Goal: Task Accomplishment & Management: Use online tool/utility

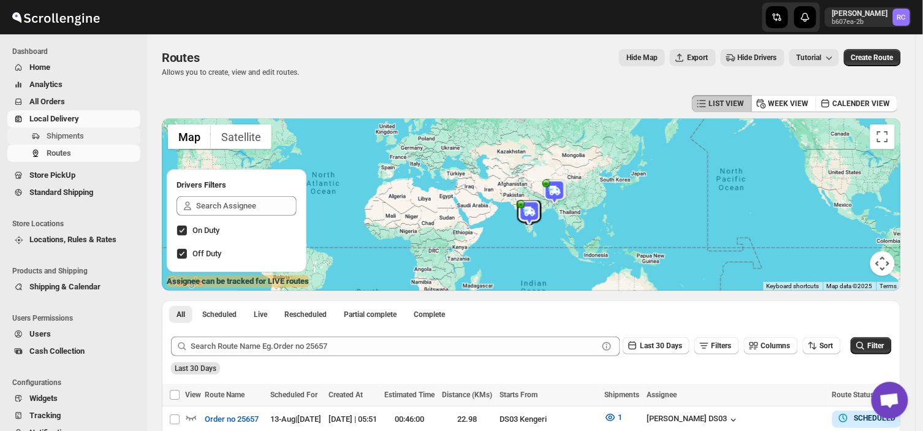
click at [80, 131] on span "Shipments" at bounding box center [65, 135] width 37 height 9
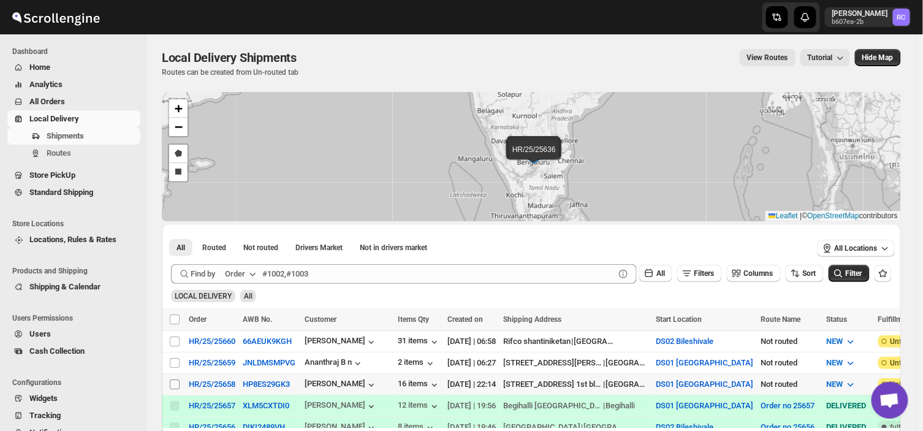
click at [172, 384] on input "Select shipment" at bounding box center [175, 385] width 10 height 10
checkbox input "true"
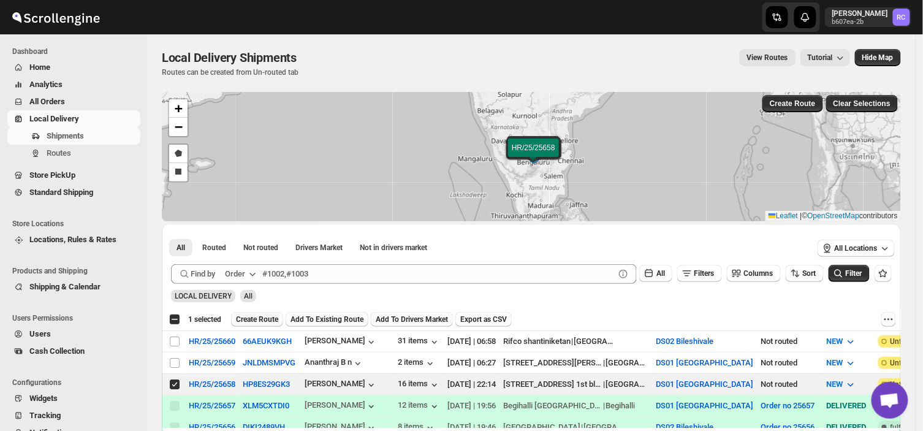
click at [266, 317] on span "Create Route" at bounding box center [257, 320] width 42 height 10
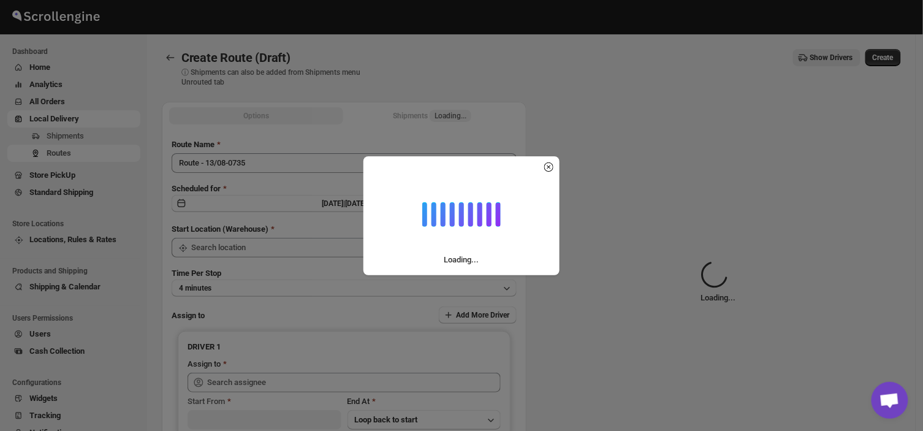
type input "DS01 [GEOGRAPHIC_DATA]"
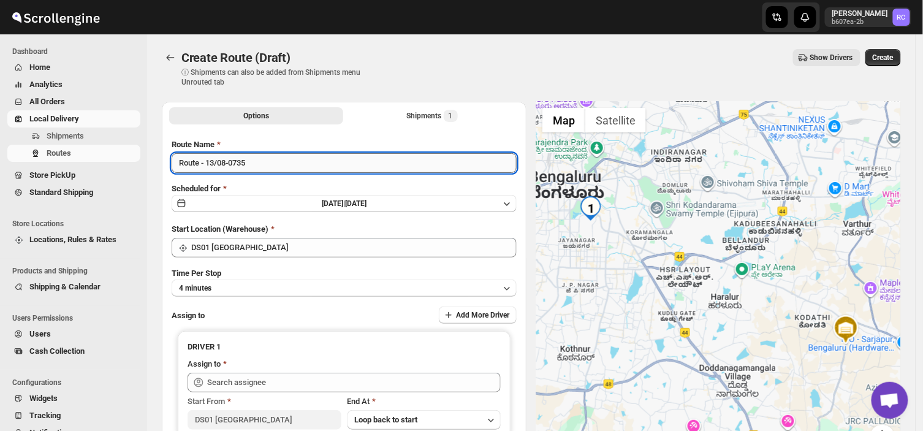
click at [255, 155] on input "Route - 13/08-0735" at bounding box center [344, 163] width 345 height 20
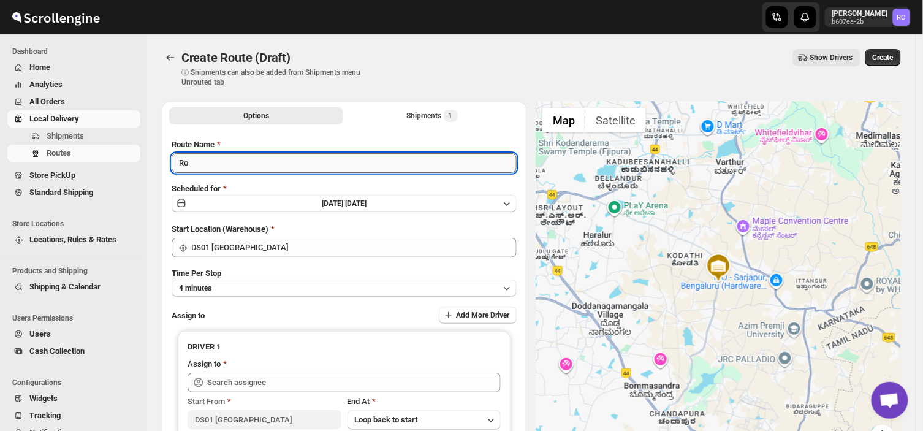
type input "R"
type input "o"
type input "Order no 25658"
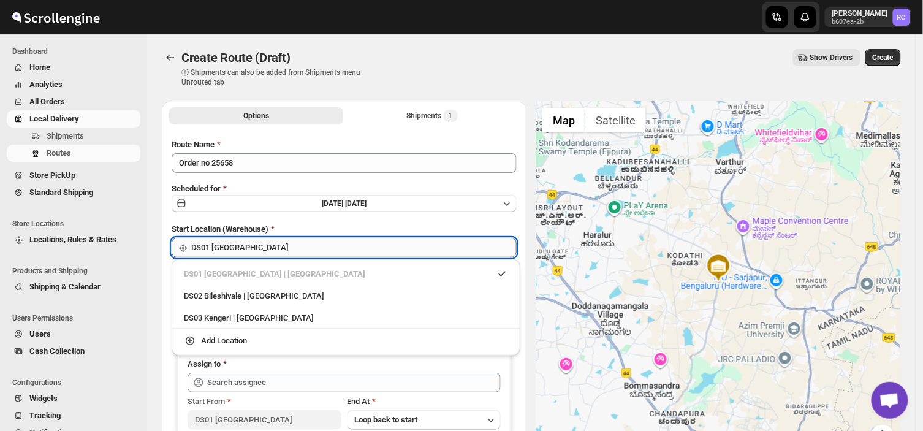
click at [272, 243] on input "DS01 [GEOGRAPHIC_DATA]" at bounding box center [354, 248] width 326 height 20
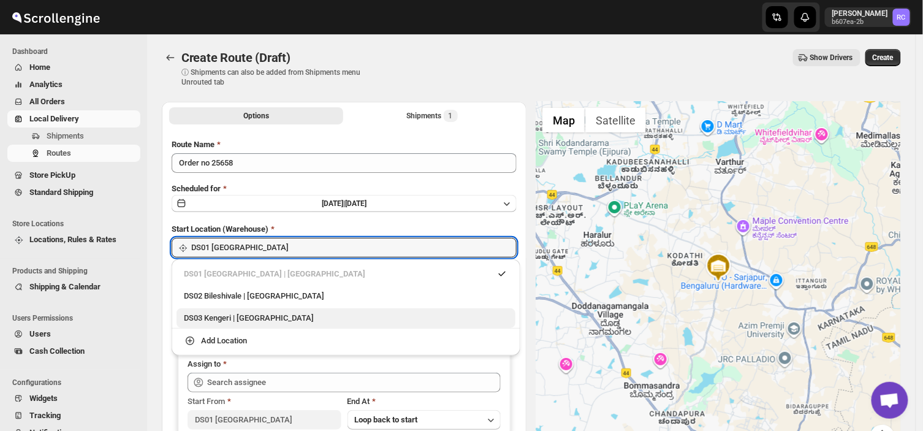
click at [224, 316] on div "DS03 Kengeri | [GEOGRAPHIC_DATA]" at bounding box center [346, 318] width 324 height 12
type input "DS03 Kengeri"
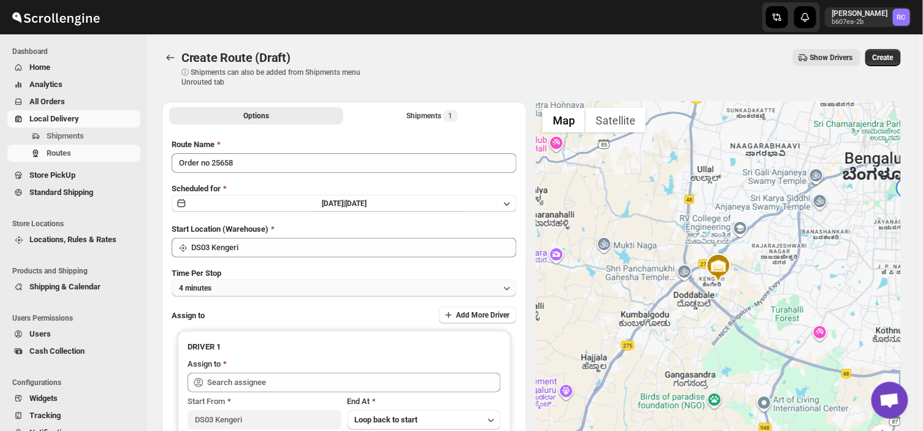
click at [224, 288] on button "4 minutes" at bounding box center [344, 288] width 345 height 17
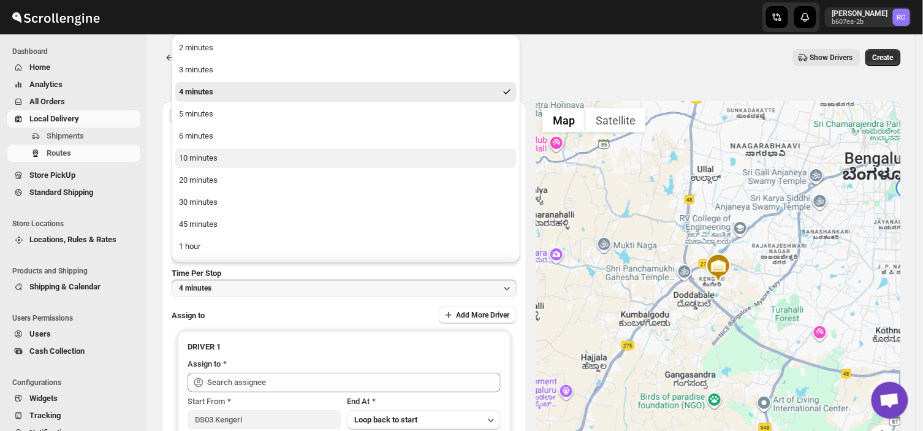
click at [219, 167] on button "10 minutes" at bounding box center [346, 158] width 342 height 20
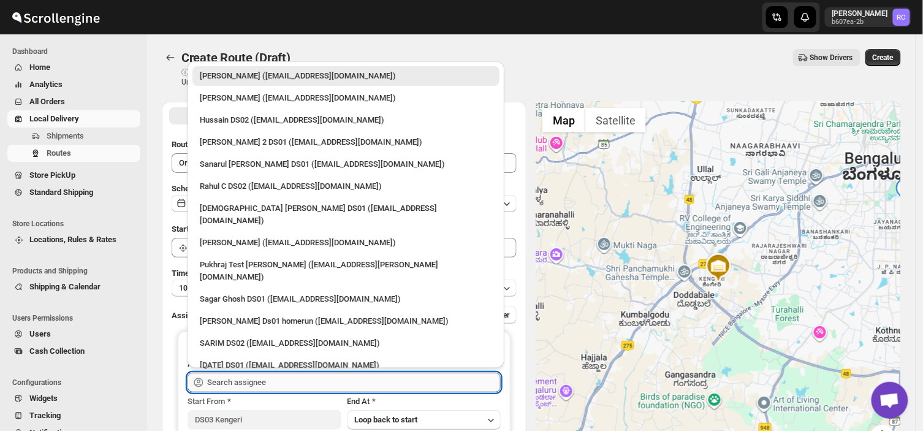
click at [280, 379] on input "text" at bounding box center [354, 383] width 294 height 20
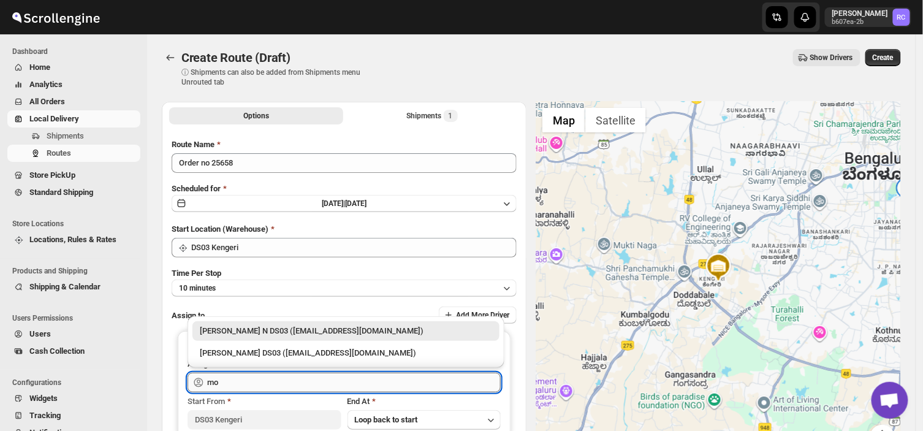
type input "m"
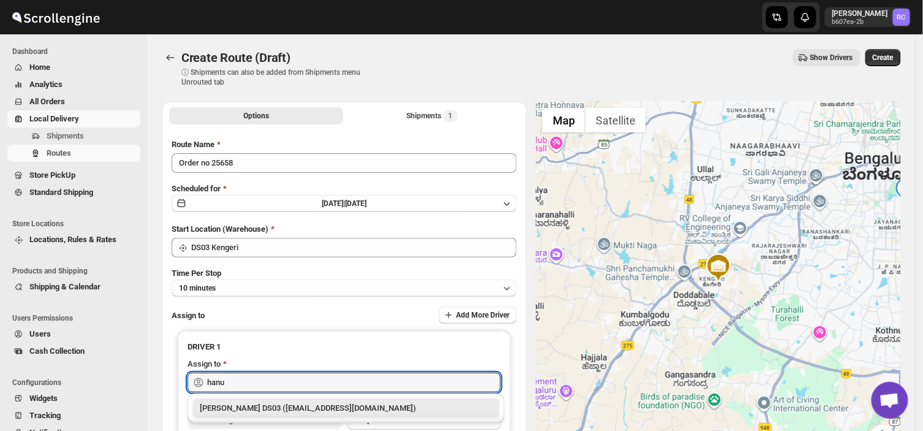
click at [300, 407] on div "[PERSON_NAME] DS03 ([EMAIL_ADDRESS][DOMAIN_NAME])" at bounding box center [346, 408] width 292 height 12
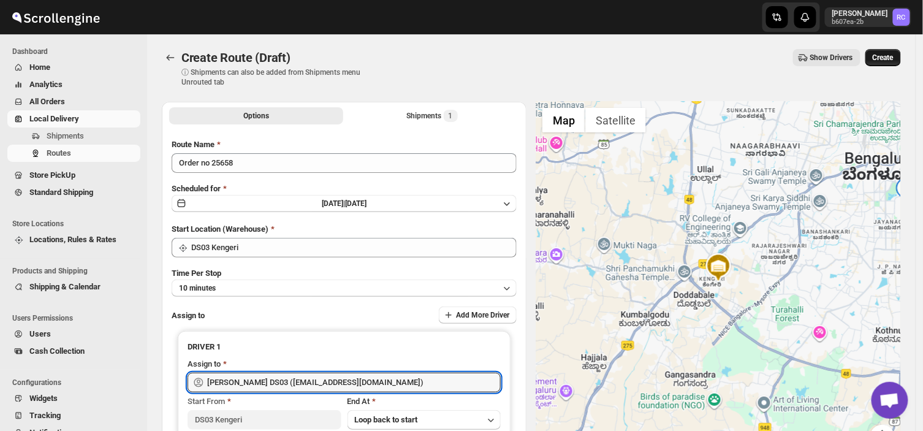
type input "[PERSON_NAME] DS03 ([EMAIL_ADDRESS][DOMAIN_NAME])"
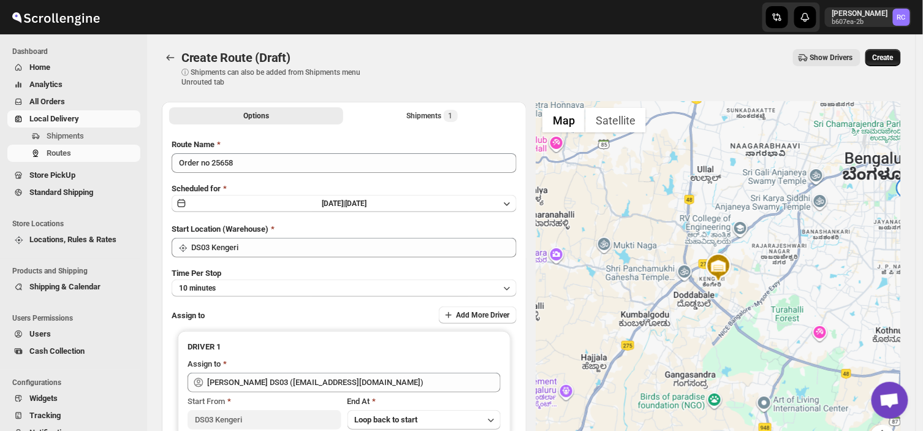
click at [893, 56] on span "Create" at bounding box center [883, 58] width 21 height 10
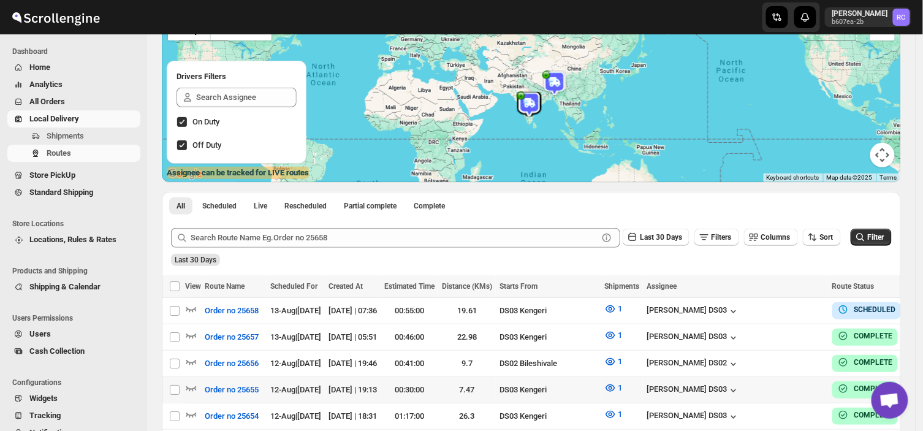
scroll to position [112, 0]
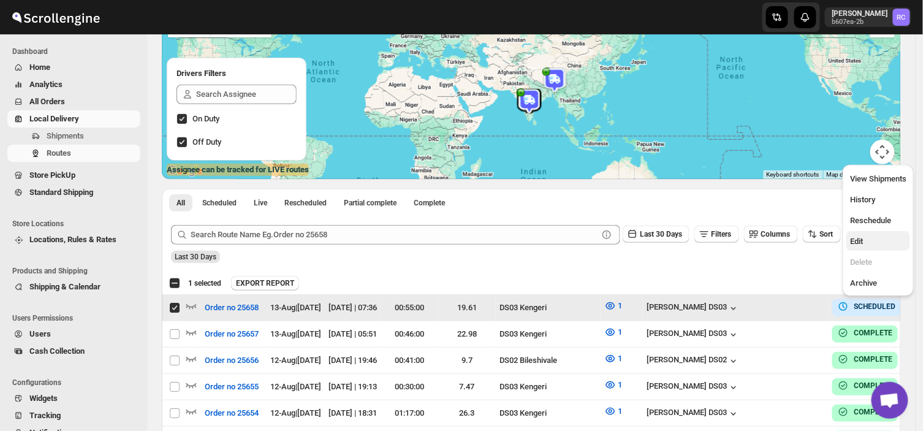
click at [860, 242] on span "Edit" at bounding box center [856, 241] width 13 height 9
checkbox input "false"
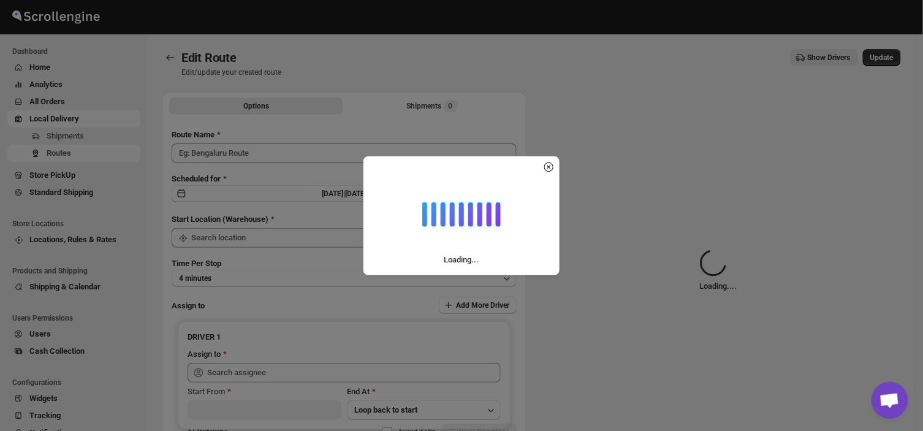
type input "Order no 25658"
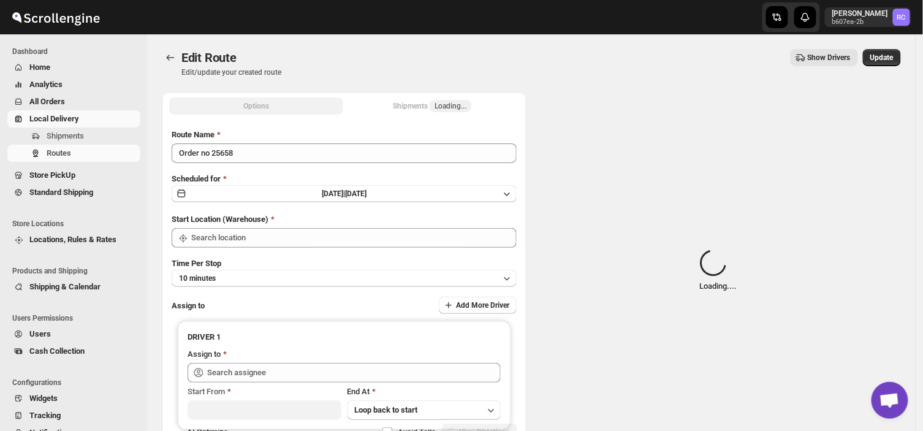
type input "DS03 Kengeri"
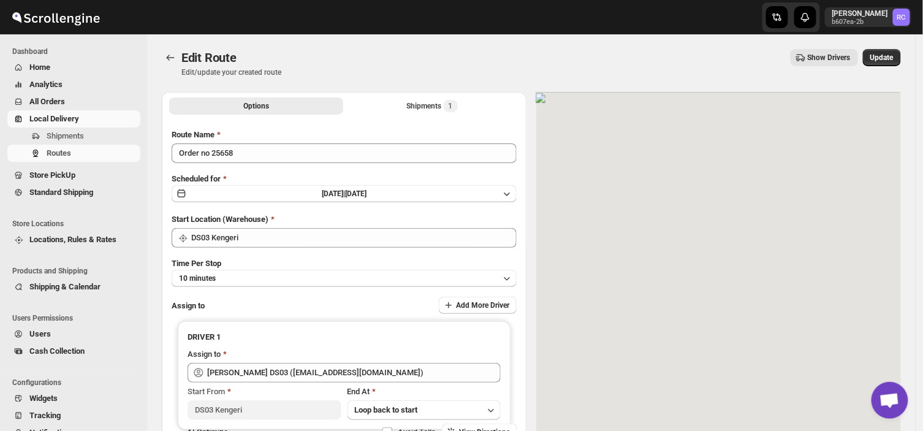
type input "[PERSON_NAME] DS03 ([EMAIL_ADDRESS][DOMAIN_NAME])"
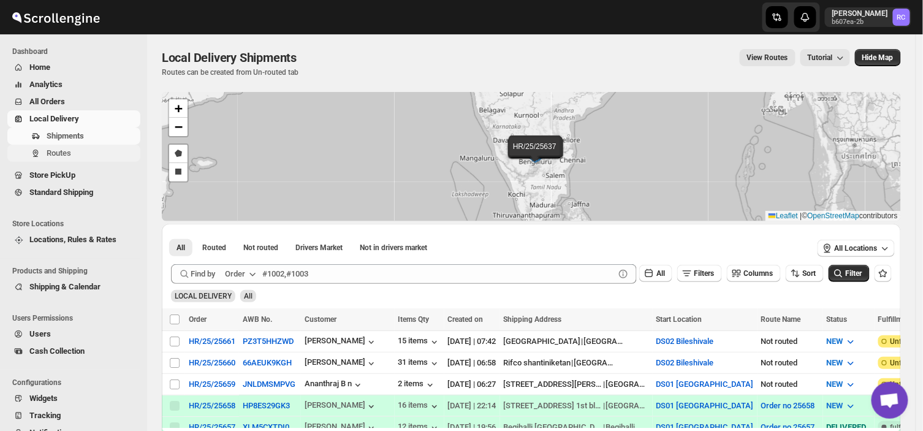
click at [88, 151] on span "Routes" at bounding box center [92, 153] width 91 height 12
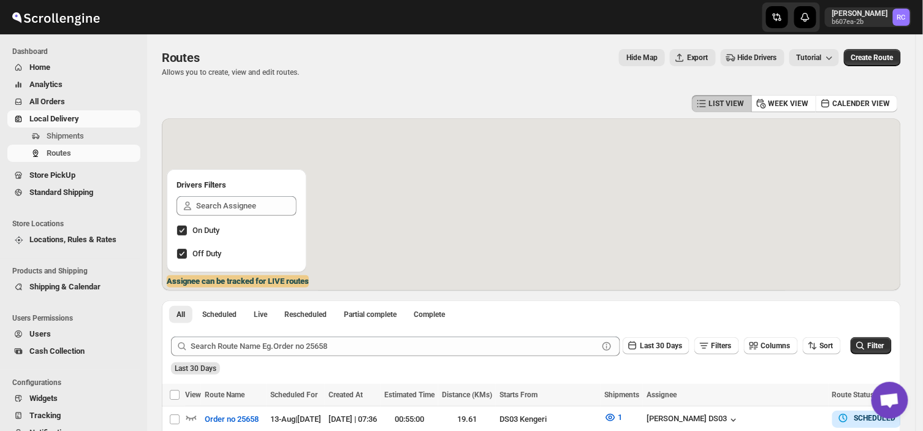
scroll to position [146, 0]
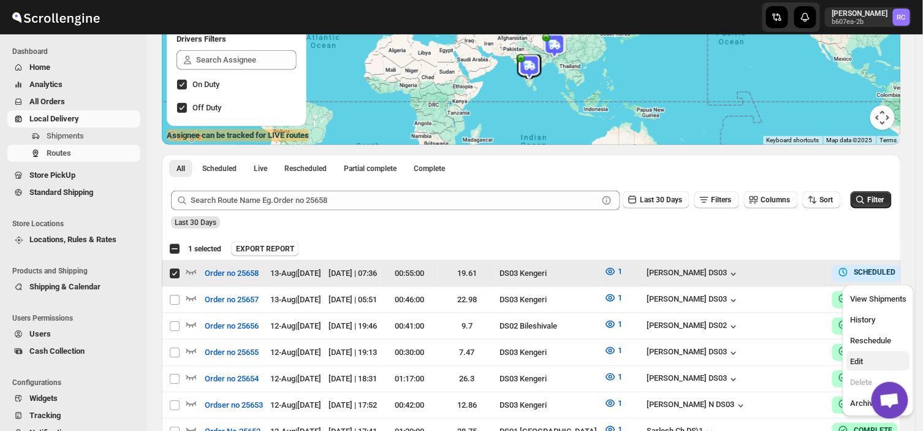
click at [854, 361] on span "Edit" at bounding box center [856, 361] width 13 height 9
checkbox input "false"
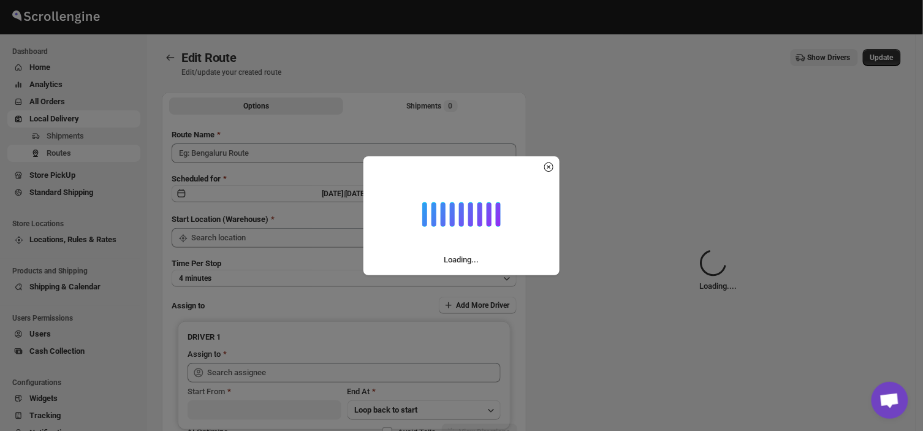
type input "Order no 25658"
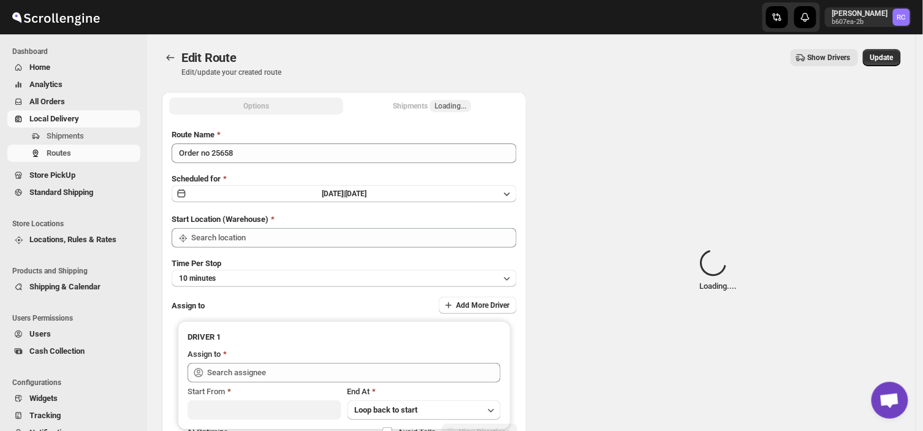
type input "DS03 Kengeri"
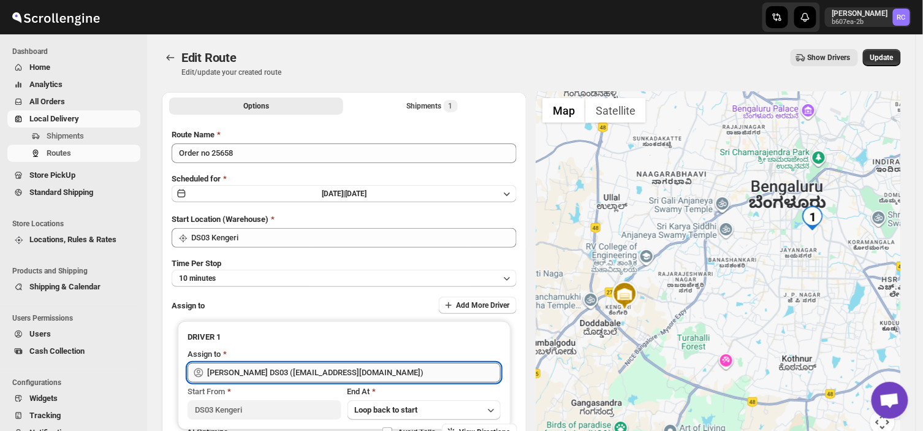
click at [388, 371] on input "[PERSON_NAME] DS03 ([EMAIL_ADDRESS][DOMAIN_NAME])" at bounding box center [354, 373] width 294 height 20
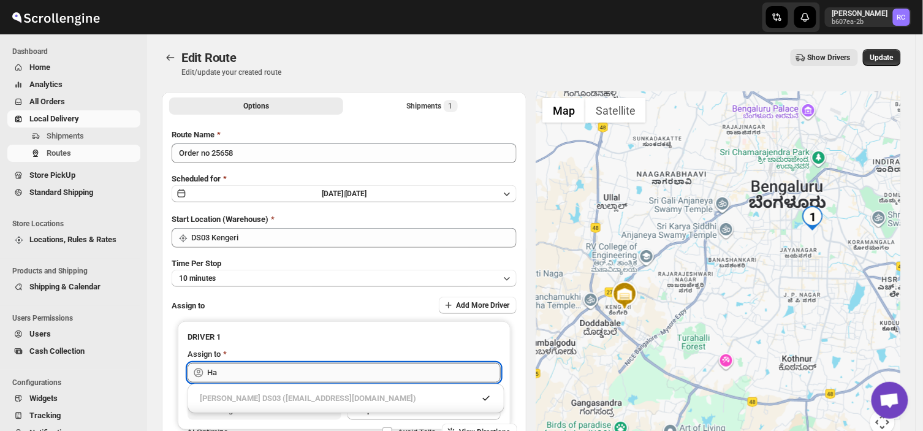
type input "H"
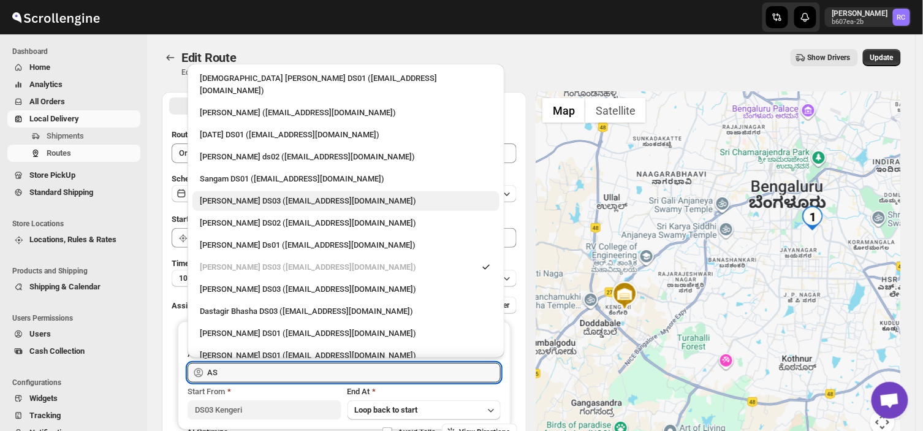
click at [365, 195] on div "[PERSON_NAME] DS03 ([EMAIL_ADDRESS][DOMAIN_NAME])" at bounding box center [346, 201] width 292 height 12
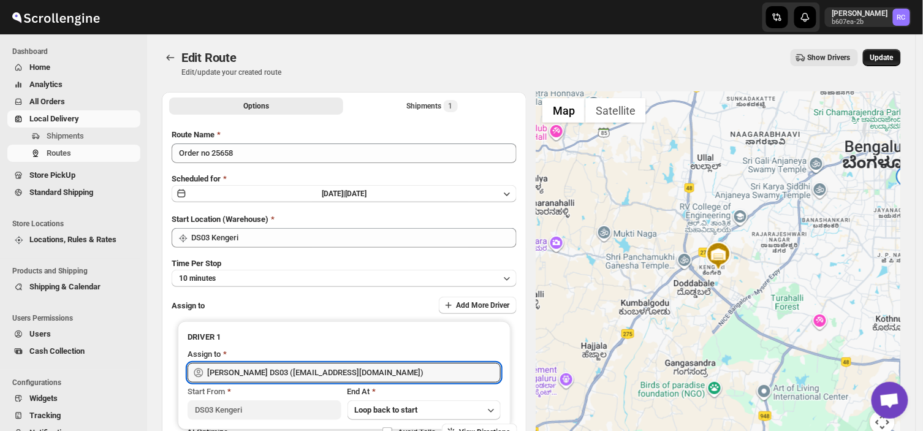
type input "[PERSON_NAME] DS03 ([EMAIL_ADDRESS][DOMAIN_NAME])"
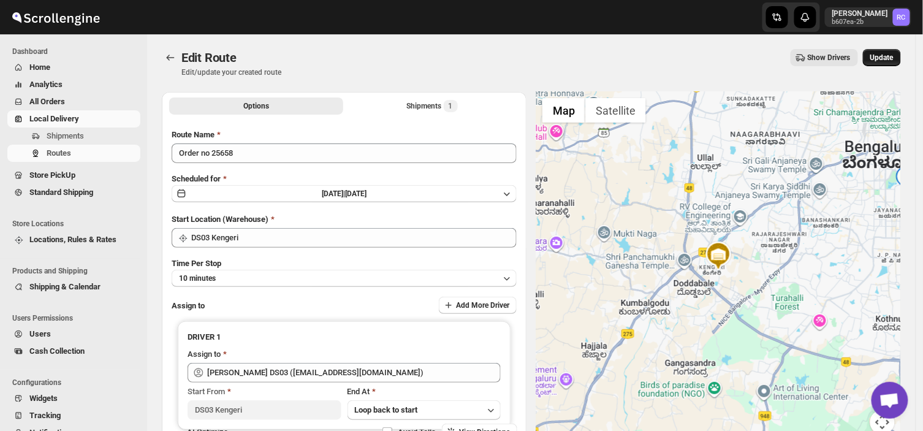
click at [891, 50] on button "Update" at bounding box center [882, 57] width 38 height 17
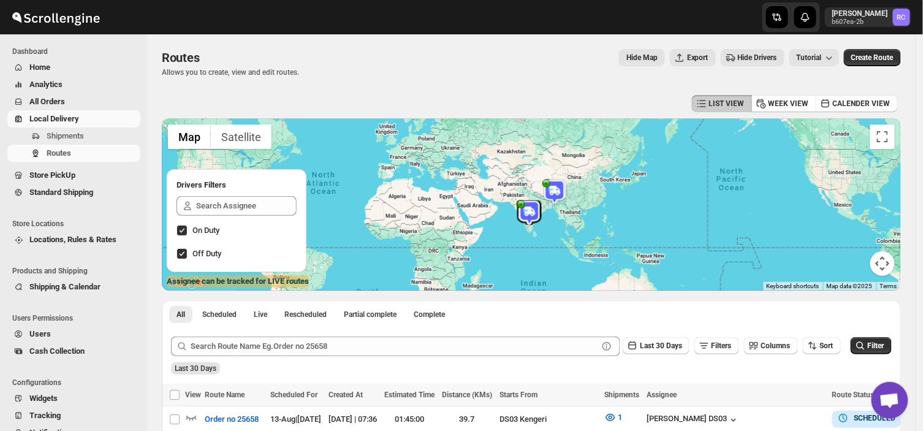
click at [258, 88] on div "Routes. This page is ready Routes Allows you to create, view and edit routes. H…" at bounding box center [531, 63] width 739 height 58
click at [102, 133] on span "Shipments" at bounding box center [92, 136] width 91 height 12
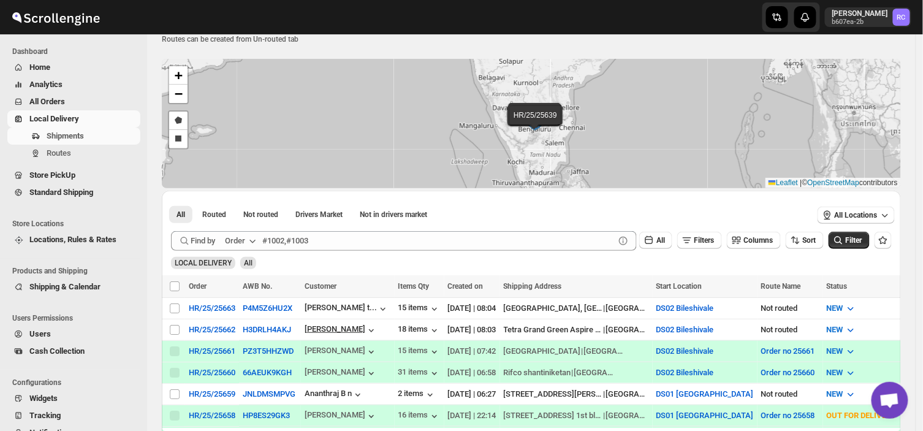
scroll to position [191, 0]
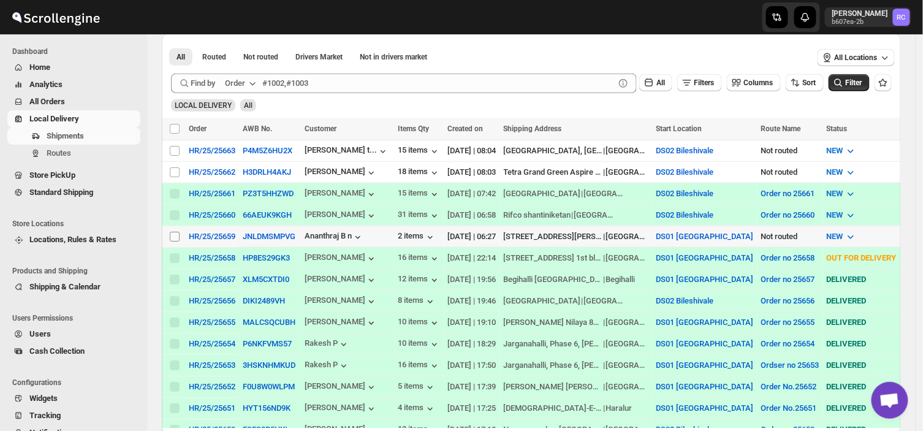
click at [175, 233] on input "Select shipment" at bounding box center [175, 237] width 10 height 10
checkbox input "true"
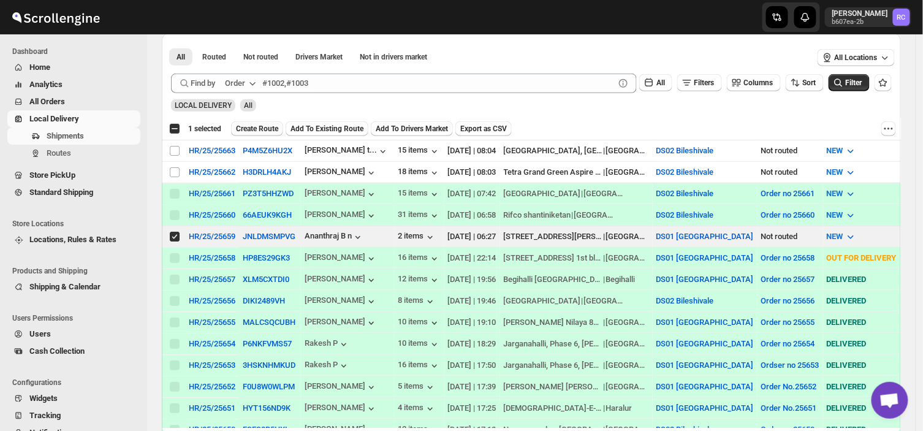
click at [251, 128] on span "Create Route" at bounding box center [257, 129] width 42 height 10
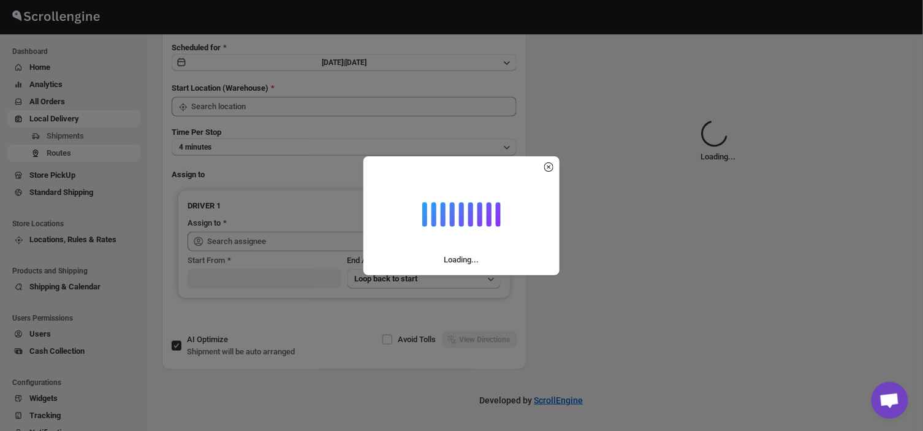
type input "DS01 [GEOGRAPHIC_DATA]"
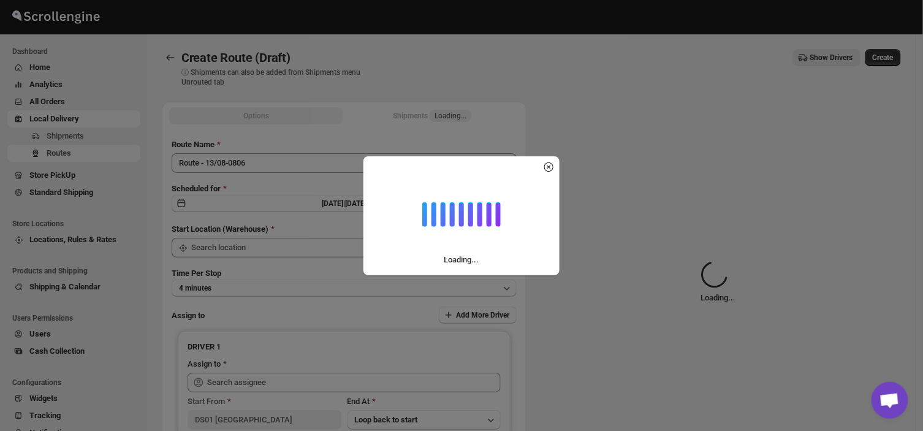
type input "DS01 [GEOGRAPHIC_DATA]"
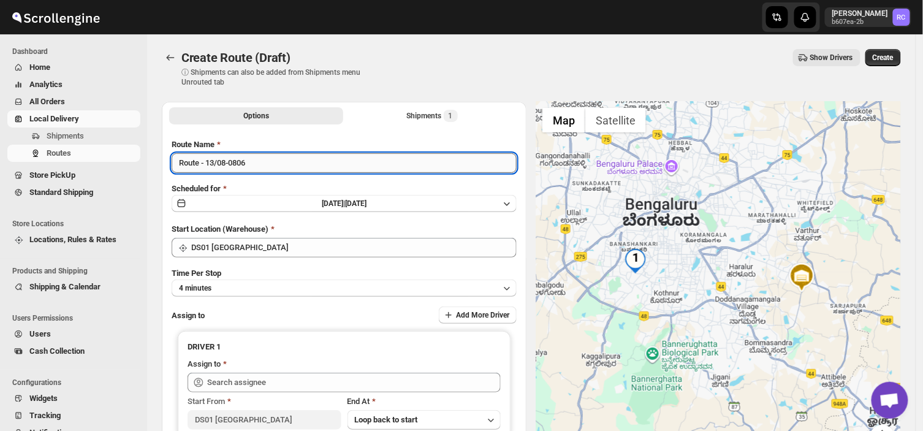
click at [254, 164] on input "Route - 13/08-0806" at bounding box center [344, 163] width 345 height 20
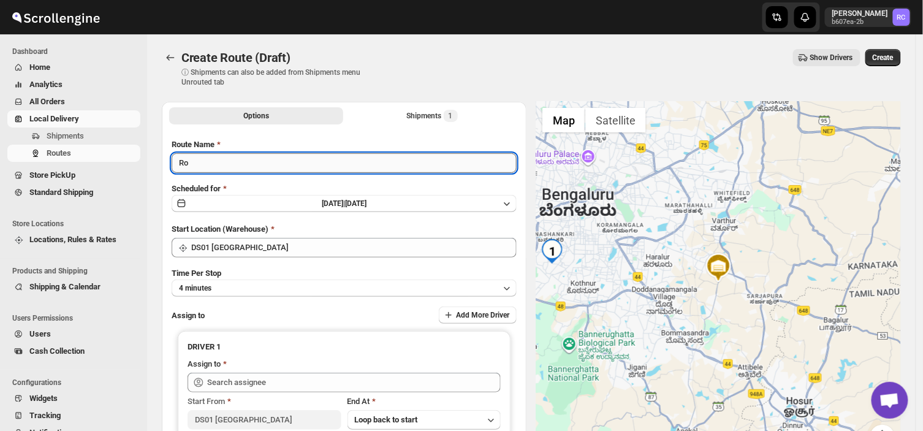
type input "R"
type input "Order no 25659"
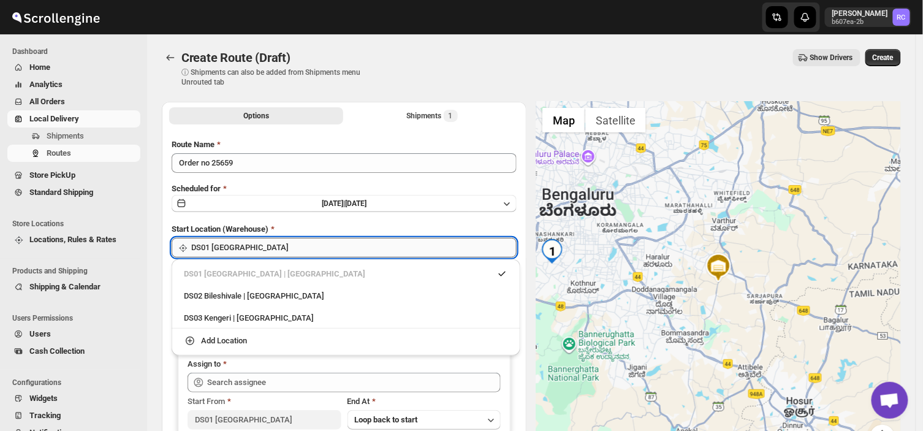
click at [251, 254] on input "DS01 [GEOGRAPHIC_DATA]" at bounding box center [354, 248] width 326 height 20
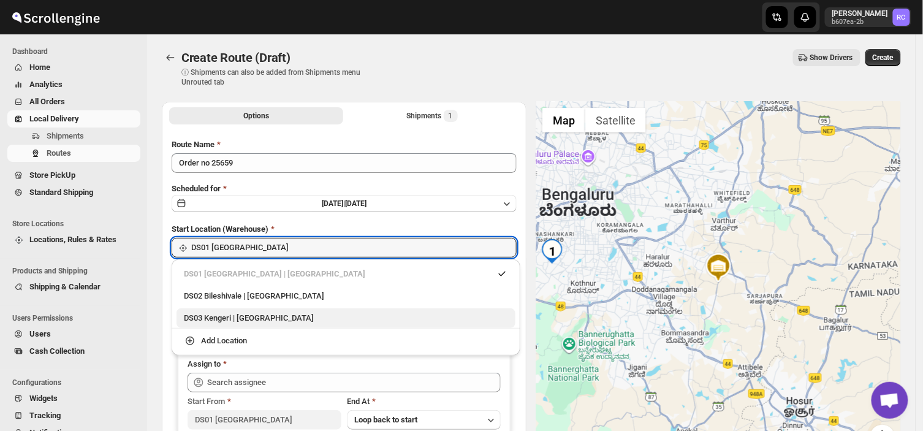
click at [230, 314] on div "DS03 Kengeri | [GEOGRAPHIC_DATA]" at bounding box center [346, 318] width 324 height 12
type input "DS03 Kengeri"
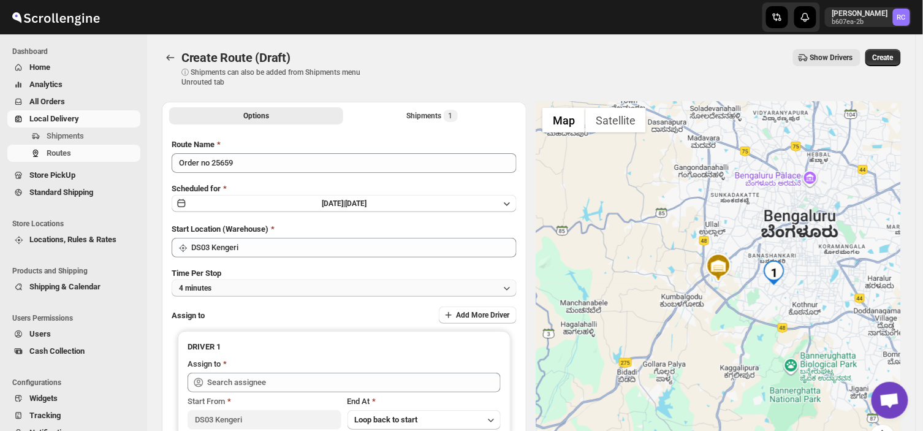
click at [224, 288] on button "4 minutes" at bounding box center [344, 288] width 345 height 17
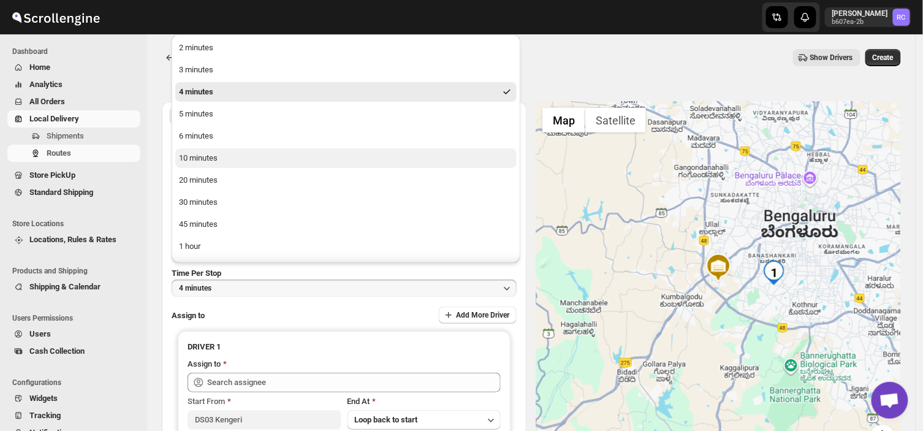
click at [213, 156] on div "10 minutes" at bounding box center [198, 158] width 39 height 12
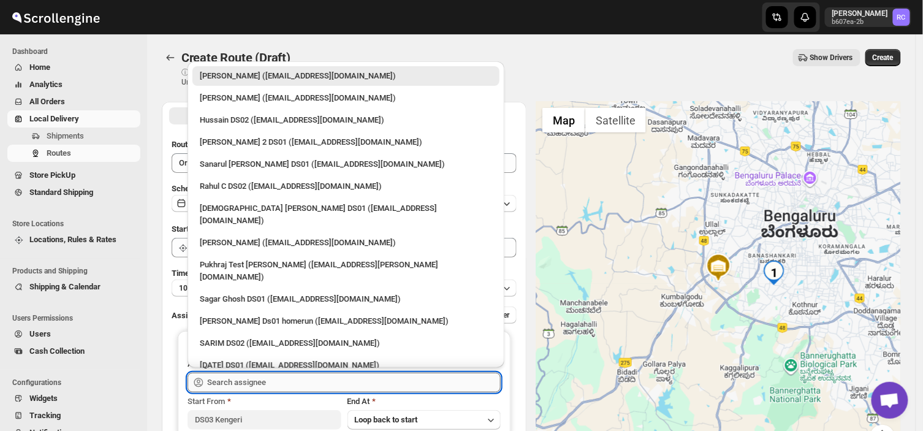
click at [302, 379] on input "text" at bounding box center [354, 383] width 294 height 20
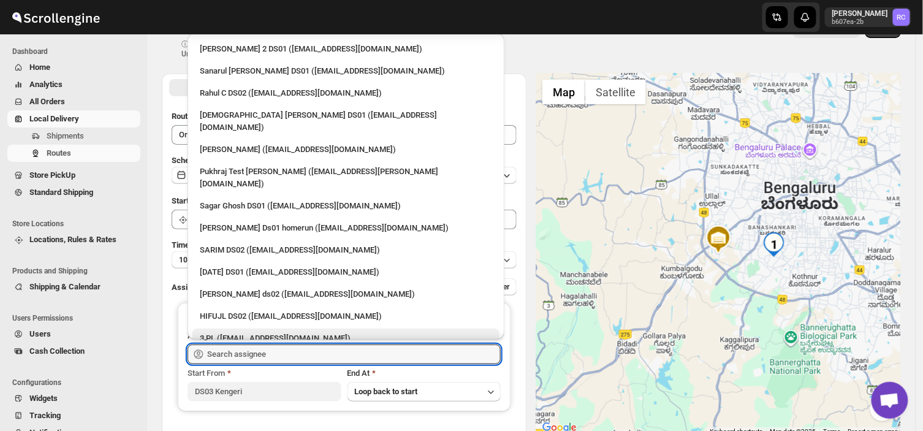
scroll to position [66, 0]
click at [266, 332] on div "3 PL ([EMAIL_ADDRESS][DOMAIN_NAME])" at bounding box center [346, 338] width 292 height 12
type input "3 PL ([EMAIL_ADDRESS][DOMAIN_NAME])"
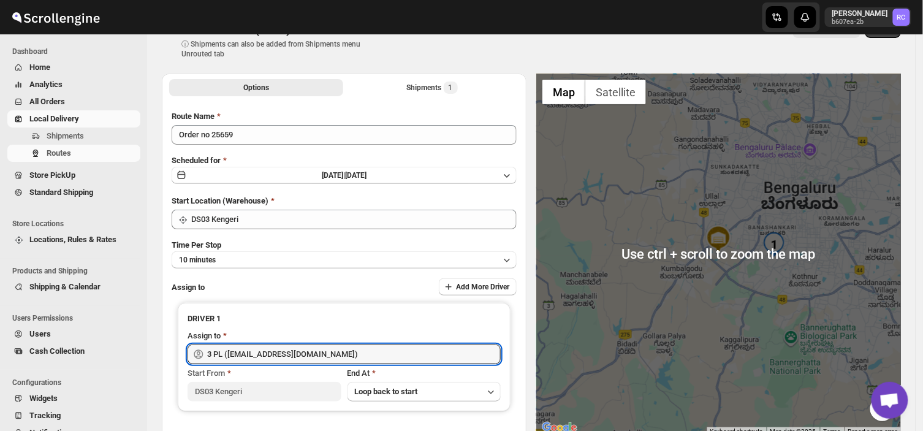
scroll to position [0, 0]
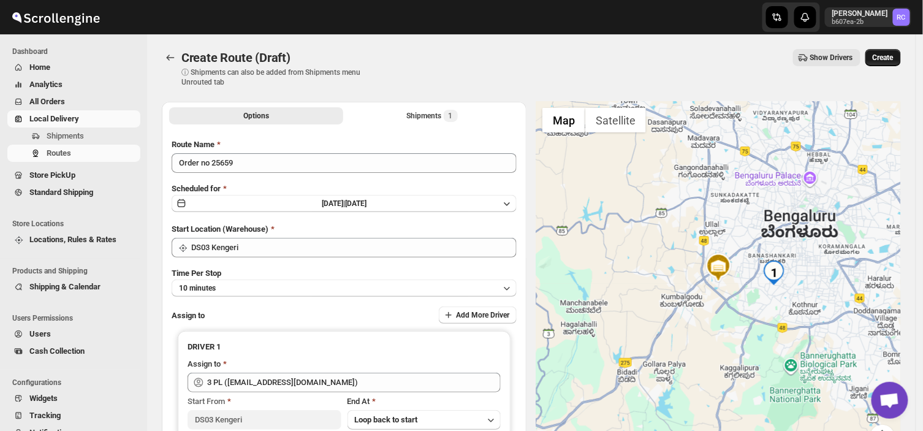
click at [887, 56] on span "Create" at bounding box center [883, 58] width 21 height 10
